Goal: Find specific page/section: Find specific page/section

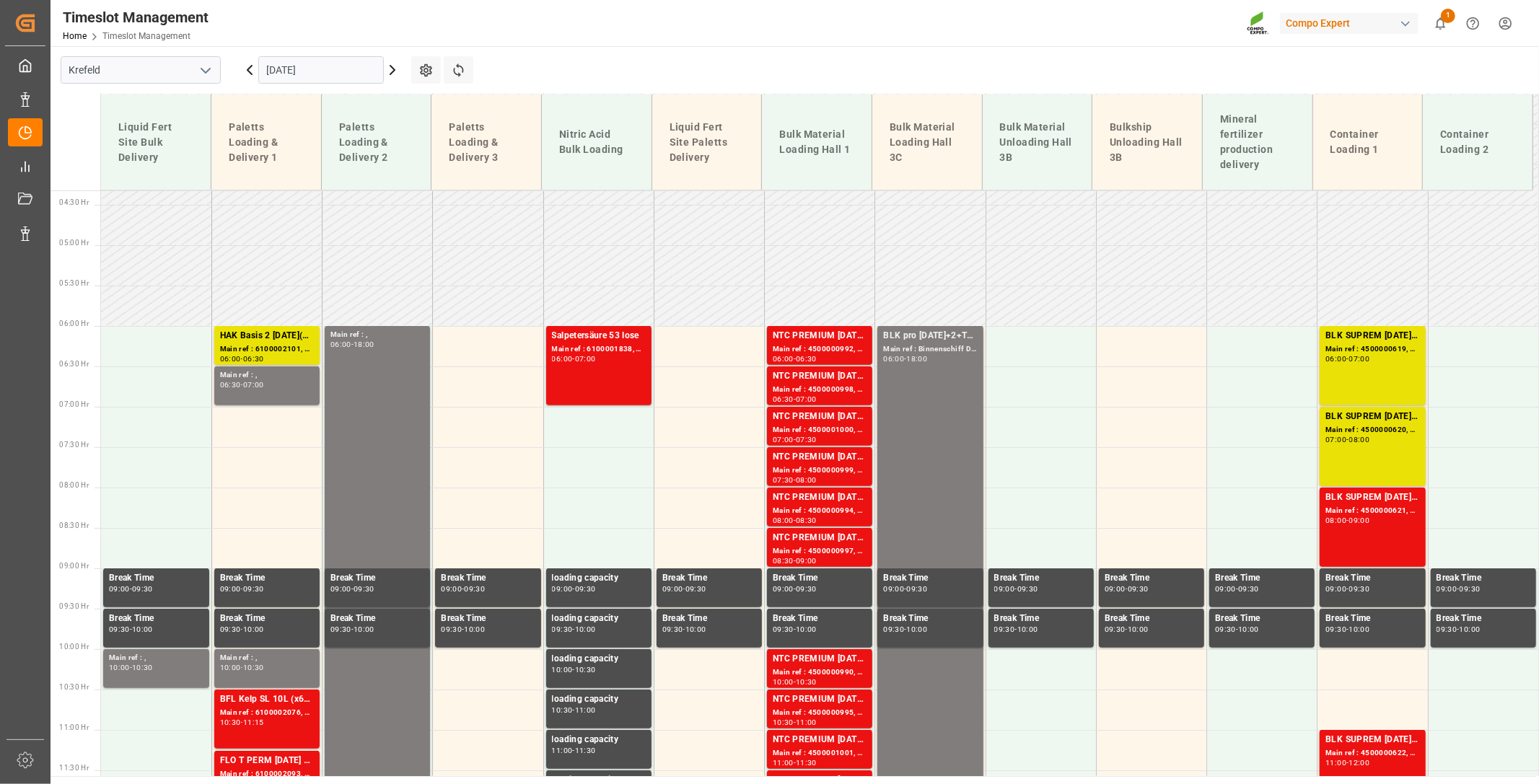
scroll to position [121, 0]
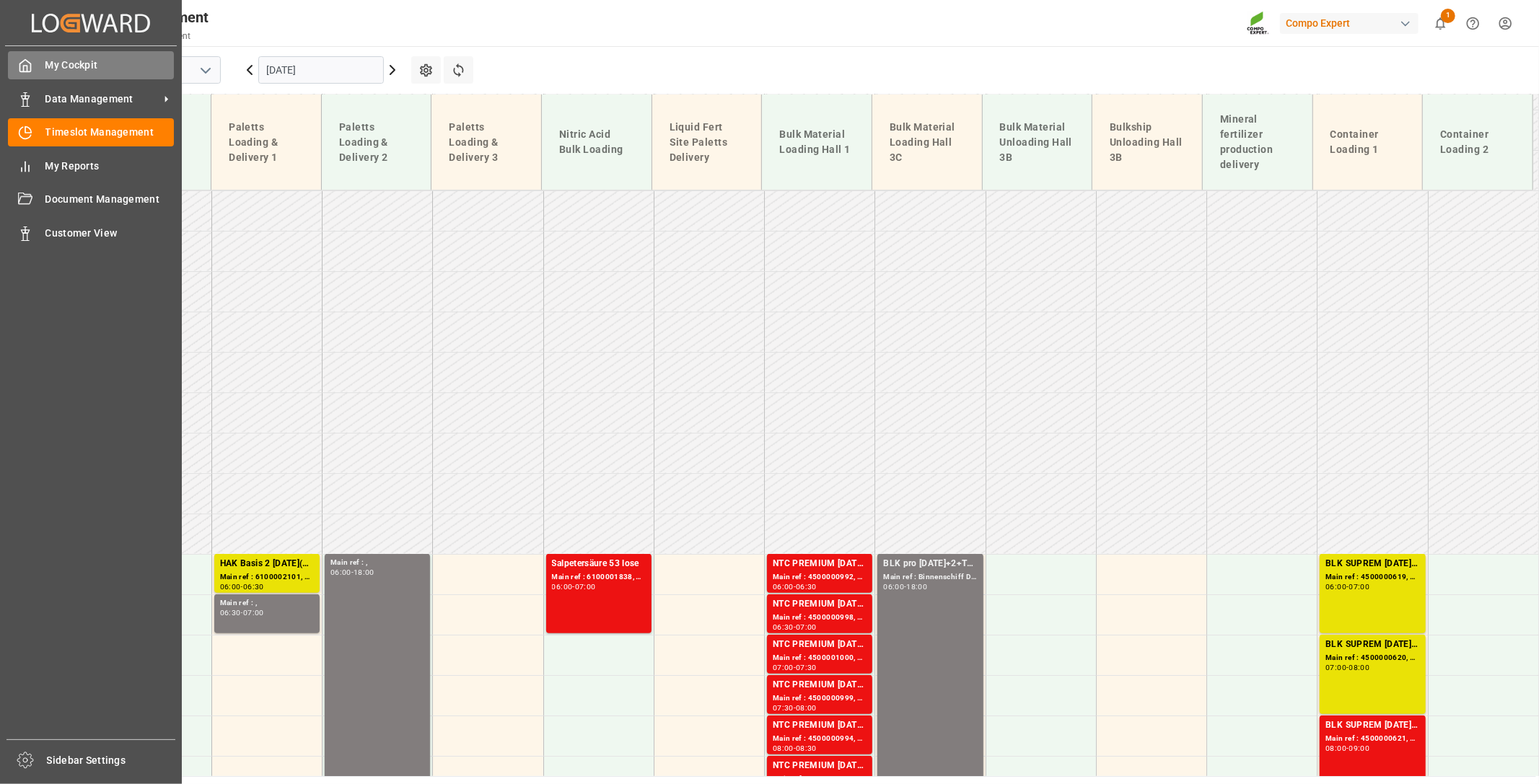
click at [33, 66] on div "My Cockpit My Cockpit" at bounding box center [91, 65] width 166 height 28
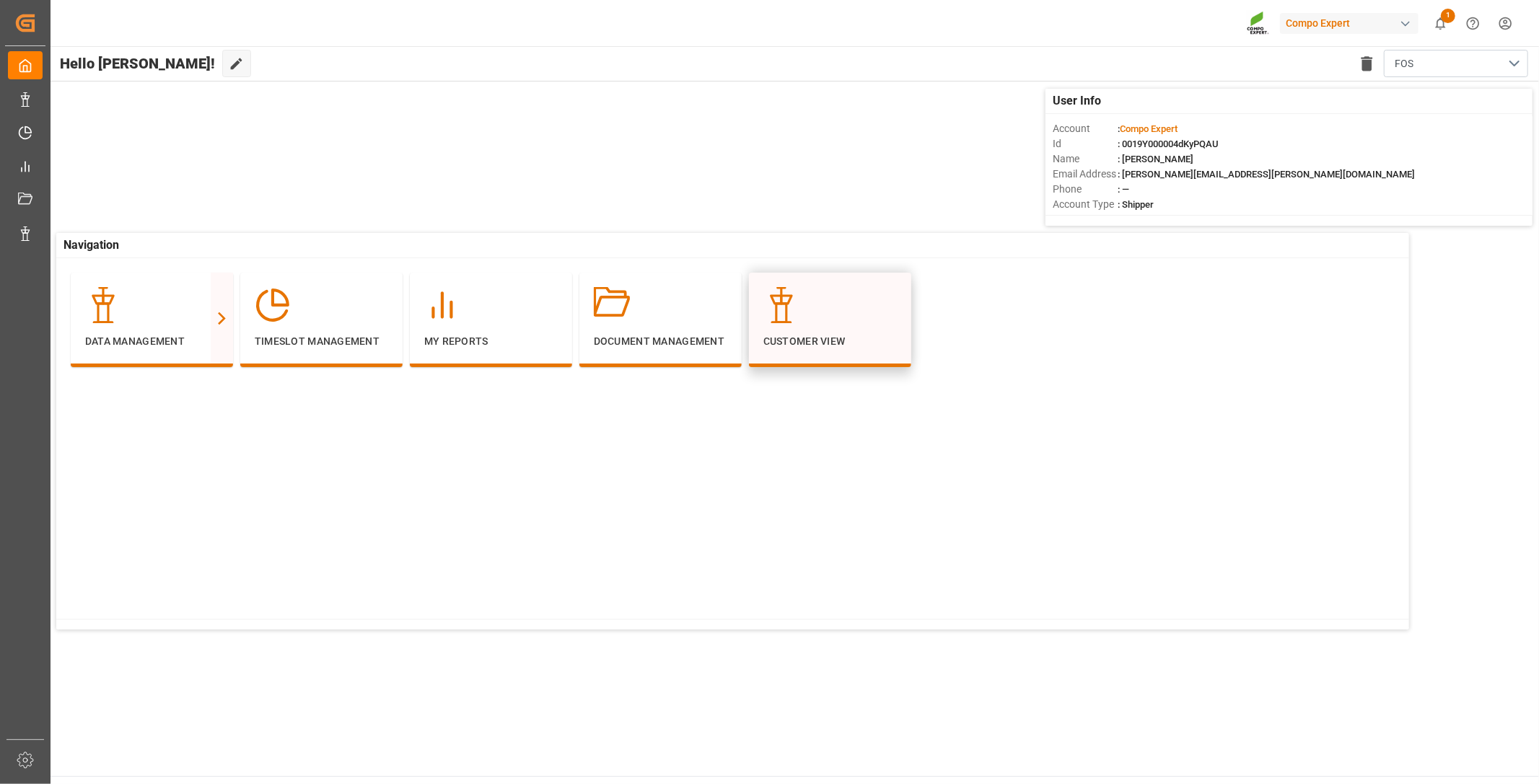
click at [801, 327] on div "Customer View" at bounding box center [830, 318] width 134 height 62
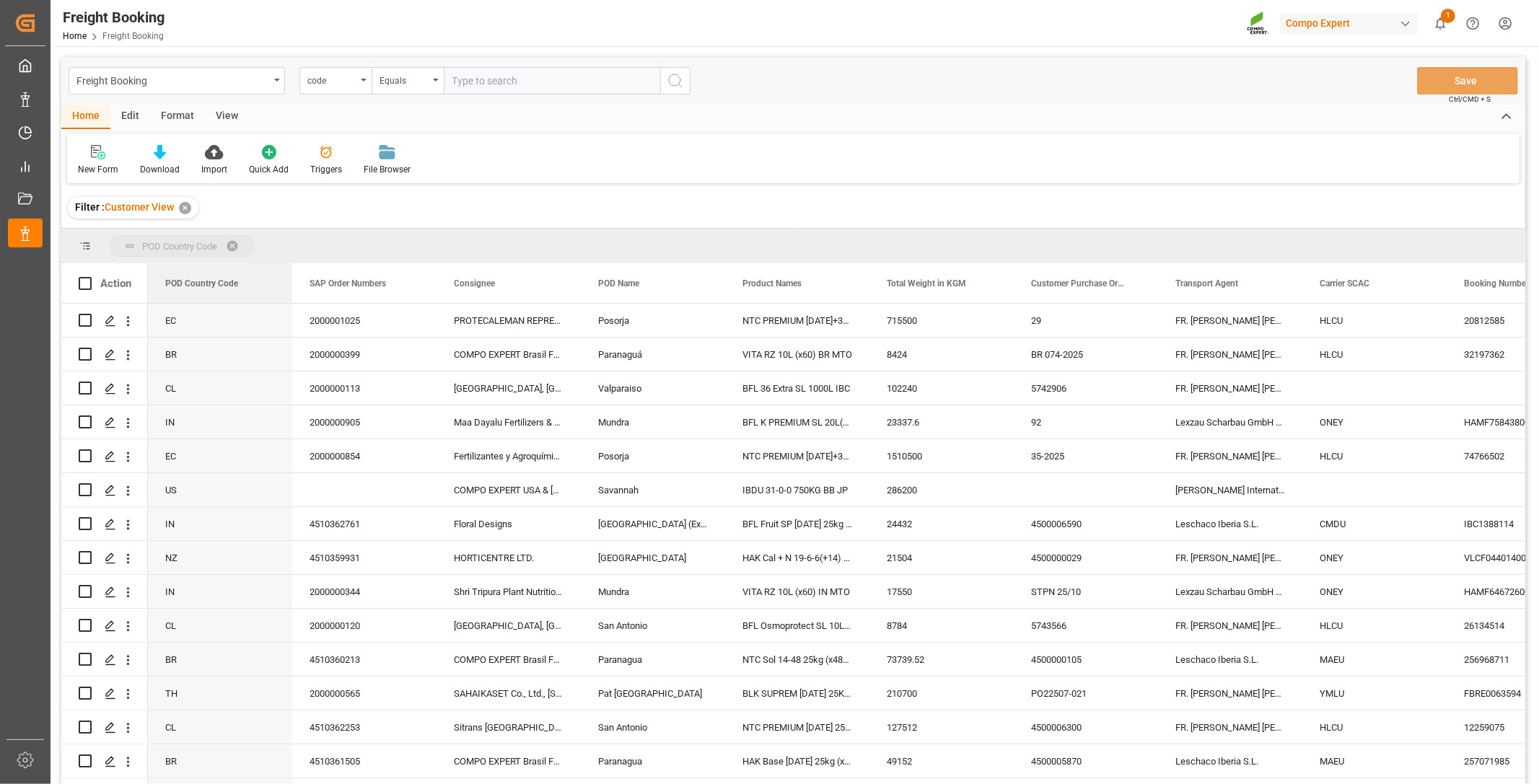
drag, startPoint x: 183, startPoint y: 278, endPoint x: 185, endPoint y: 236, distance: 42.0
